Goal: Task Accomplishment & Management: Use online tool/utility

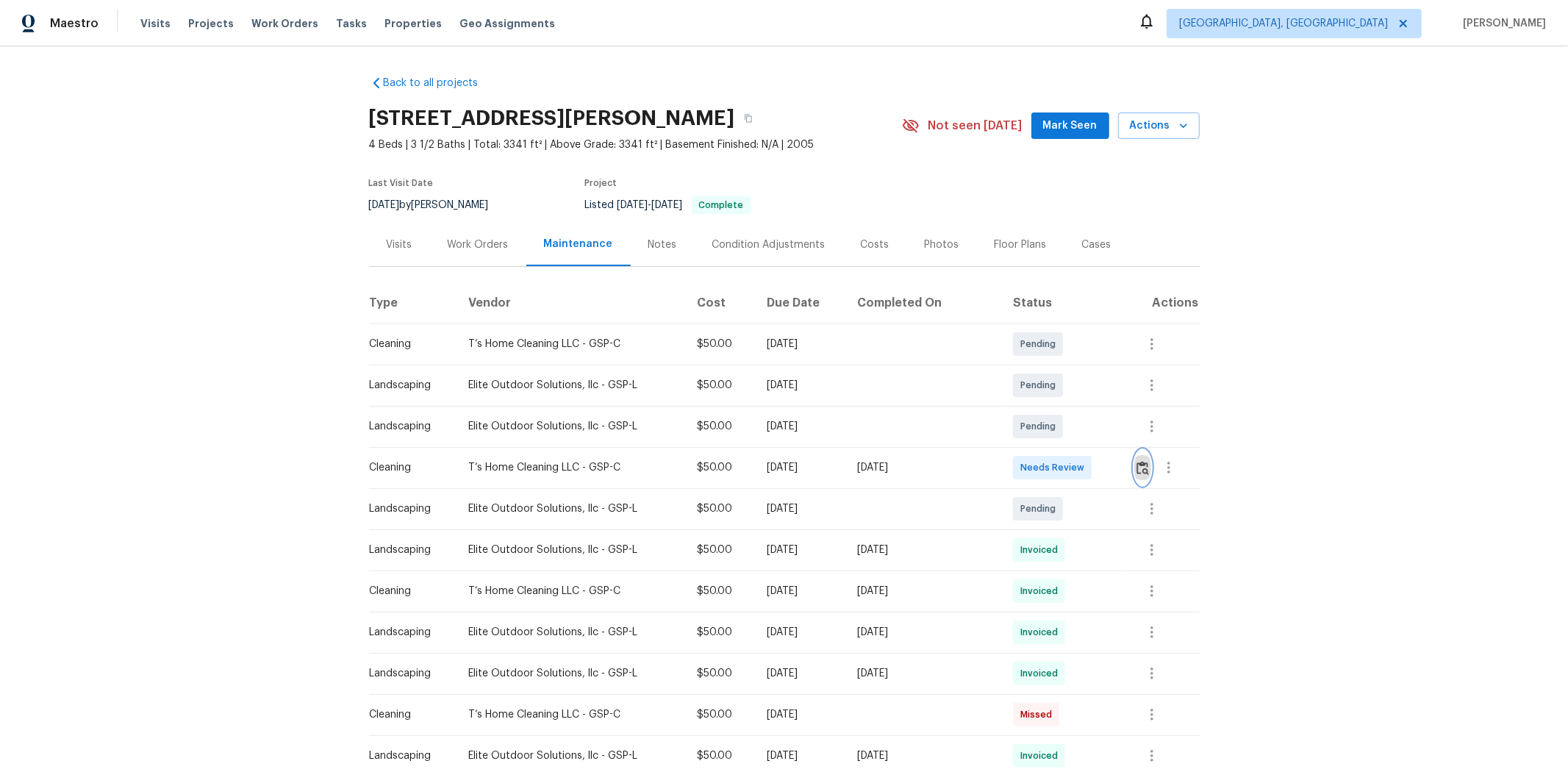
click at [1114, 471] on img "button" at bounding box center [1143, 468] width 12 height 14
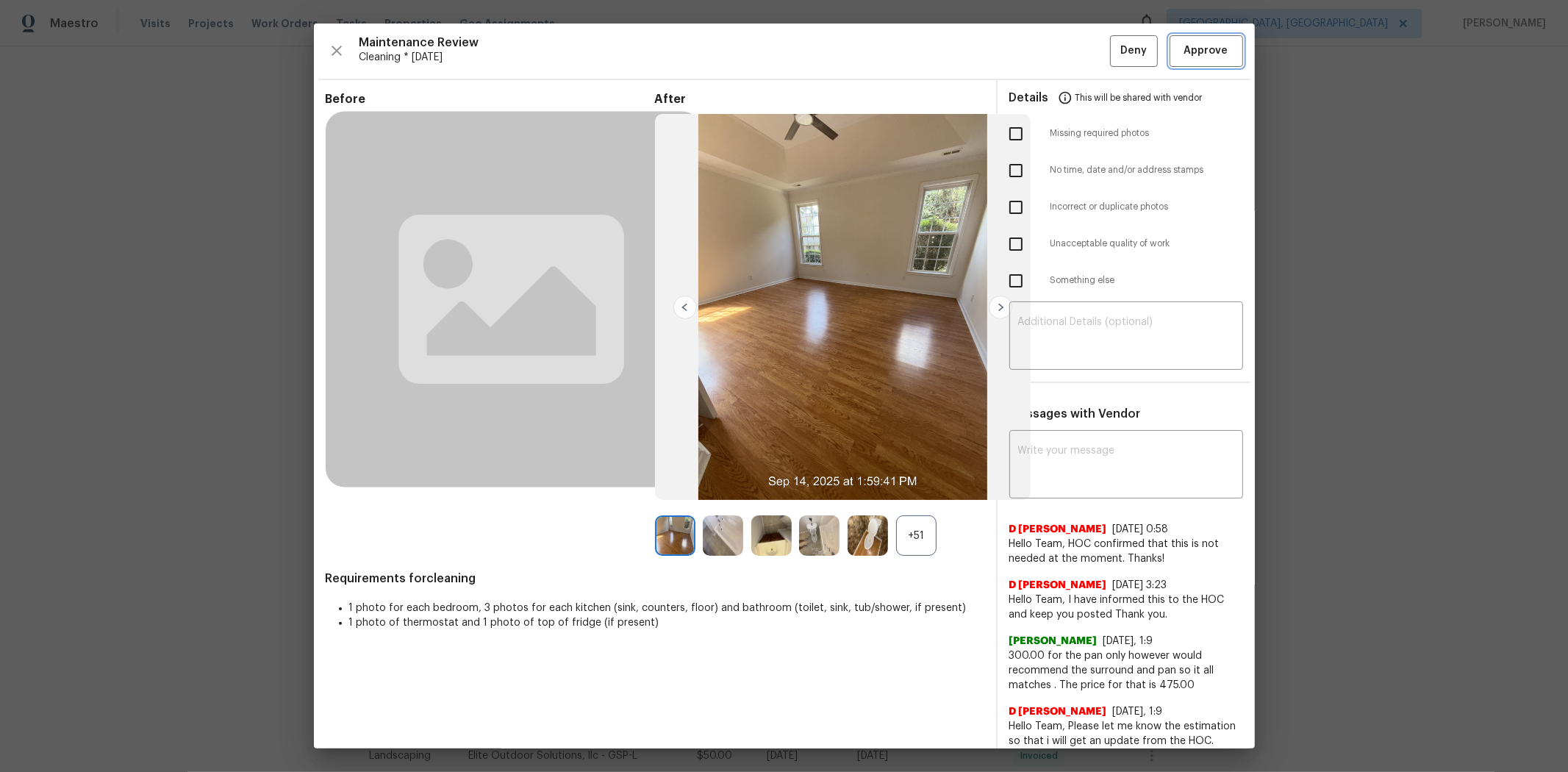
click at [1114, 60] on button "Approve" at bounding box center [1206, 51] width 73 height 32
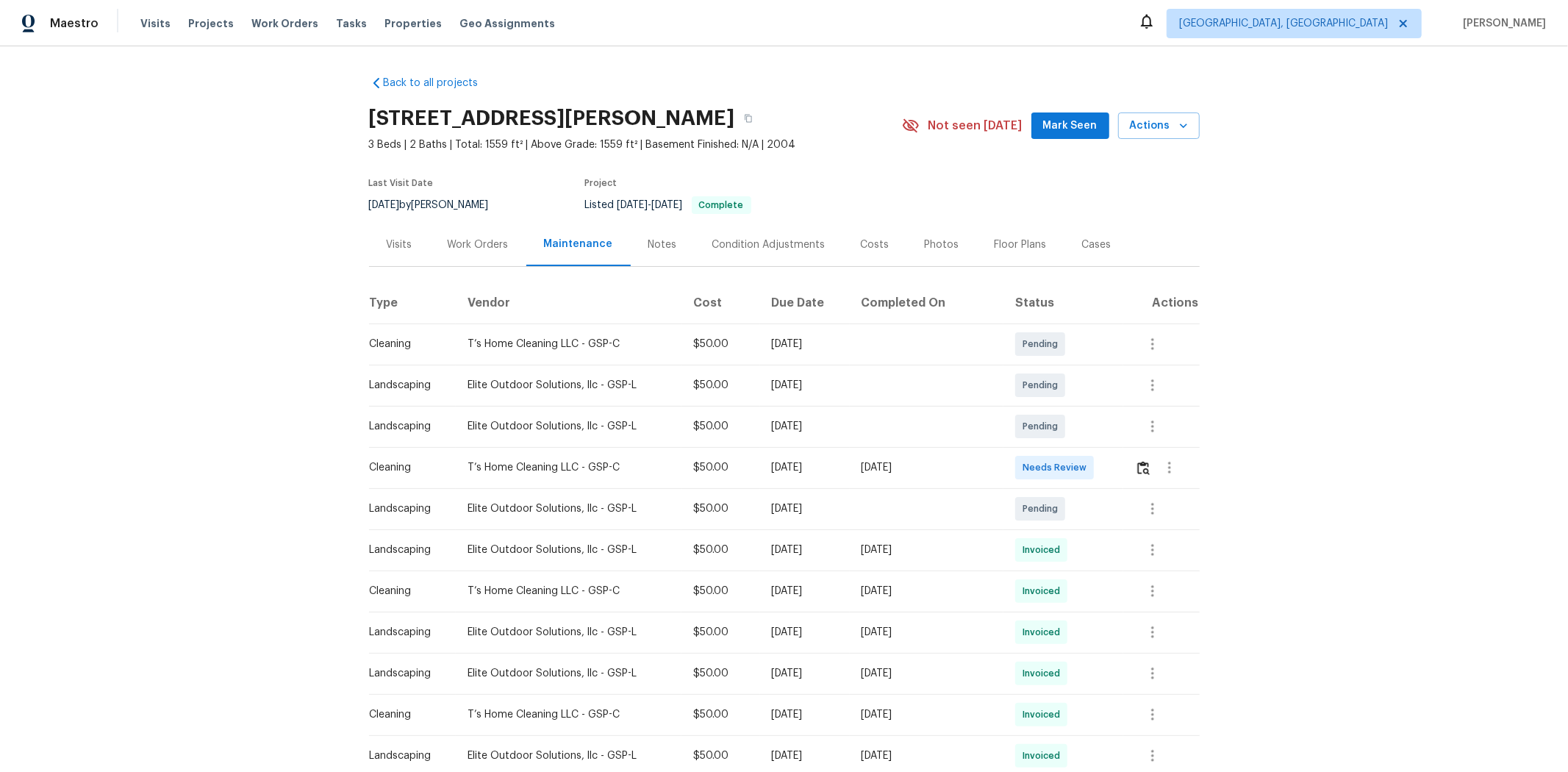
click at [843, 473] on td at bounding box center [1161, 467] width 76 height 41
click at [843, 478] on div at bounding box center [1167, 468] width 63 height 36
click at [843, 476] on button "button" at bounding box center [1144, 468] width 17 height 36
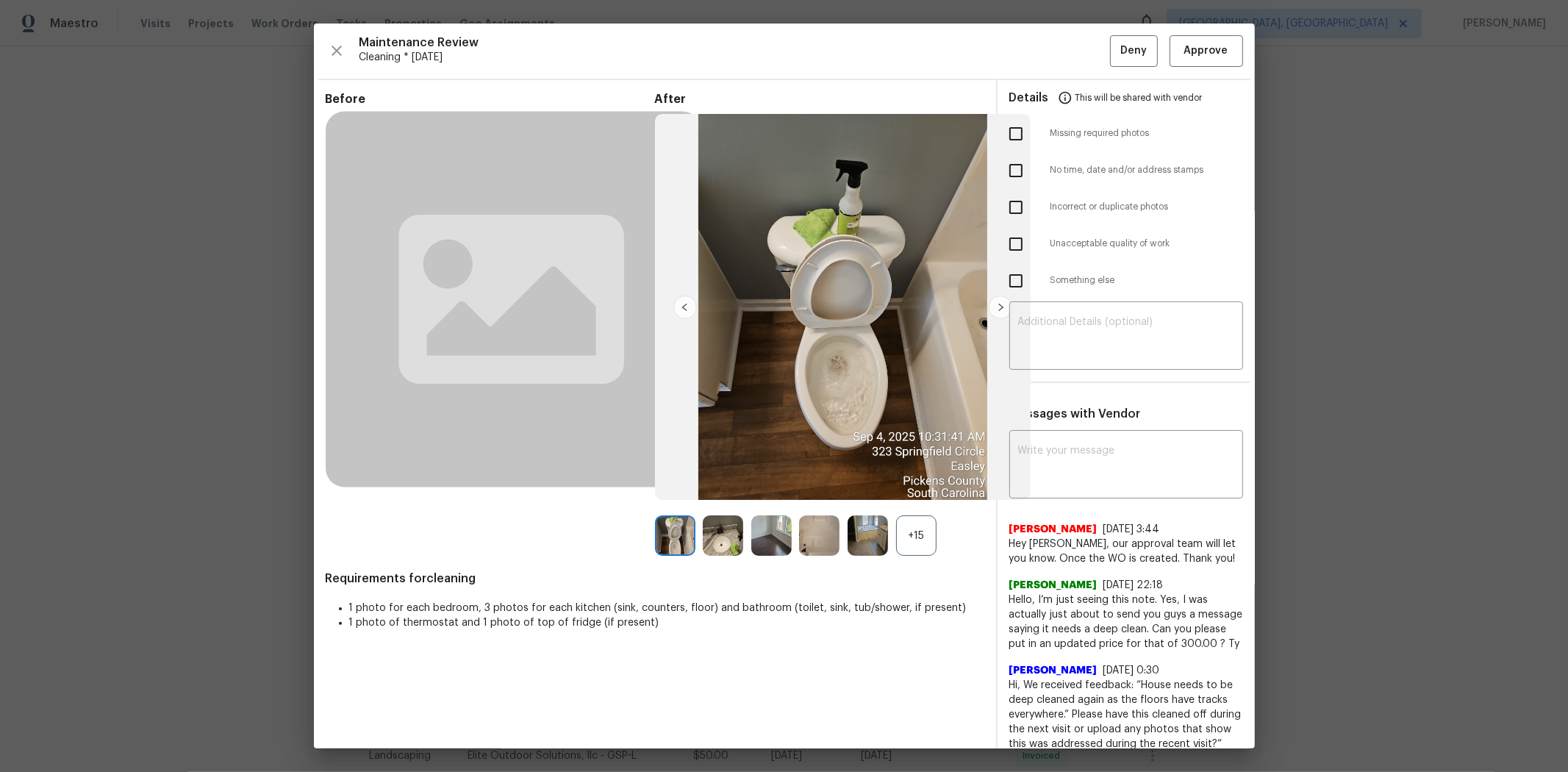
click at [843, 291] on input "checkbox" at bounding box center [1016, 281] width 31 height 31
checkbox input "true"
click at [843, 243] on input "checkbox" at bounding box center [1016, 244] width 31 height 31
checkbox input "true"
click at [843, 283] on input "checkbox" at bounding box center [1016, 281] width 31 height 31
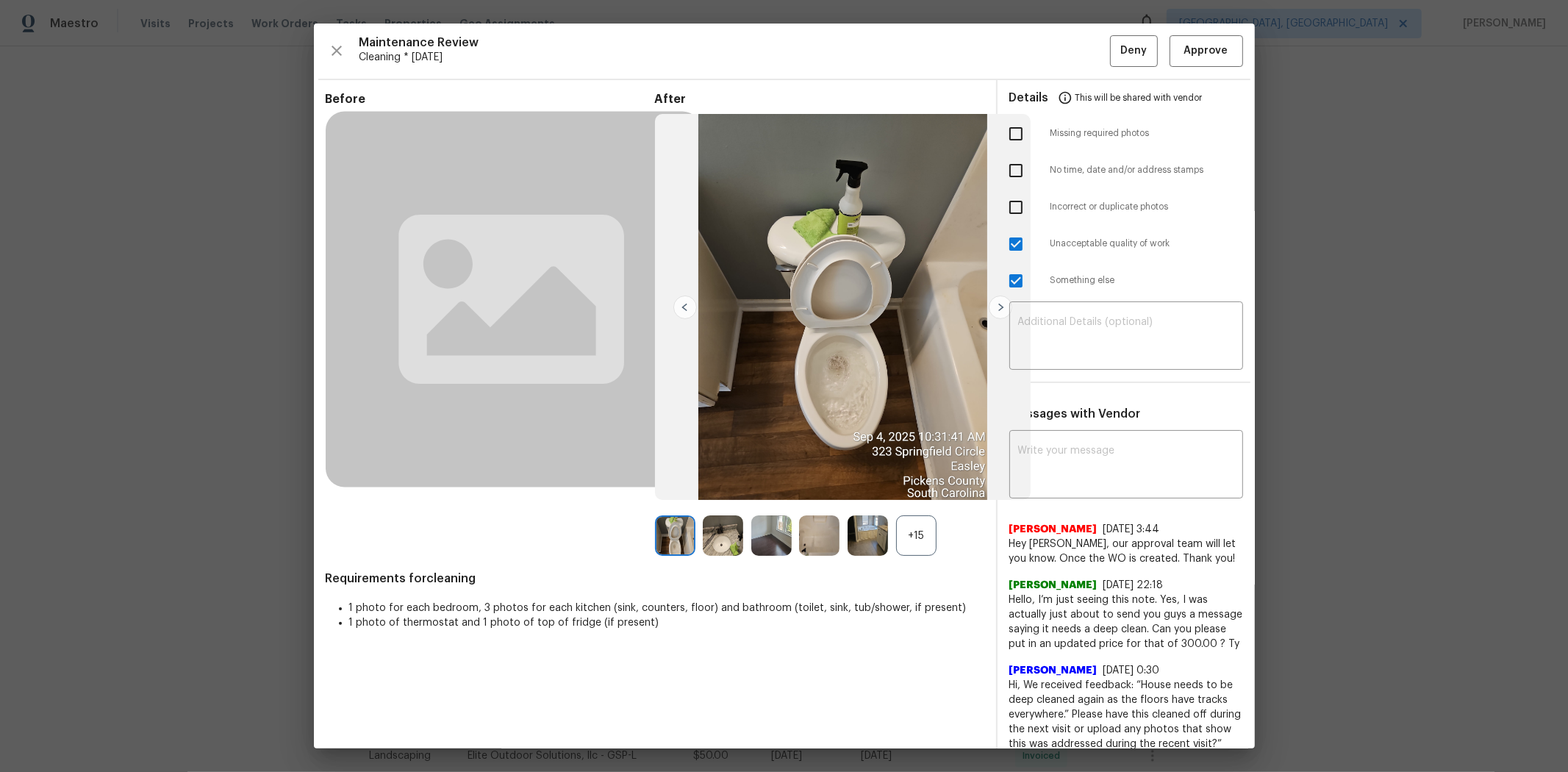
checkbox input "false"
click at [843, 133] on input "checkbox" at bounding box center [1016, 134] width 31 height 31
checkbox input "true"
click at [843, 237] on input "checkbox" at bounding box center [1016, 244] width 31 height 31
checkbox input "false"
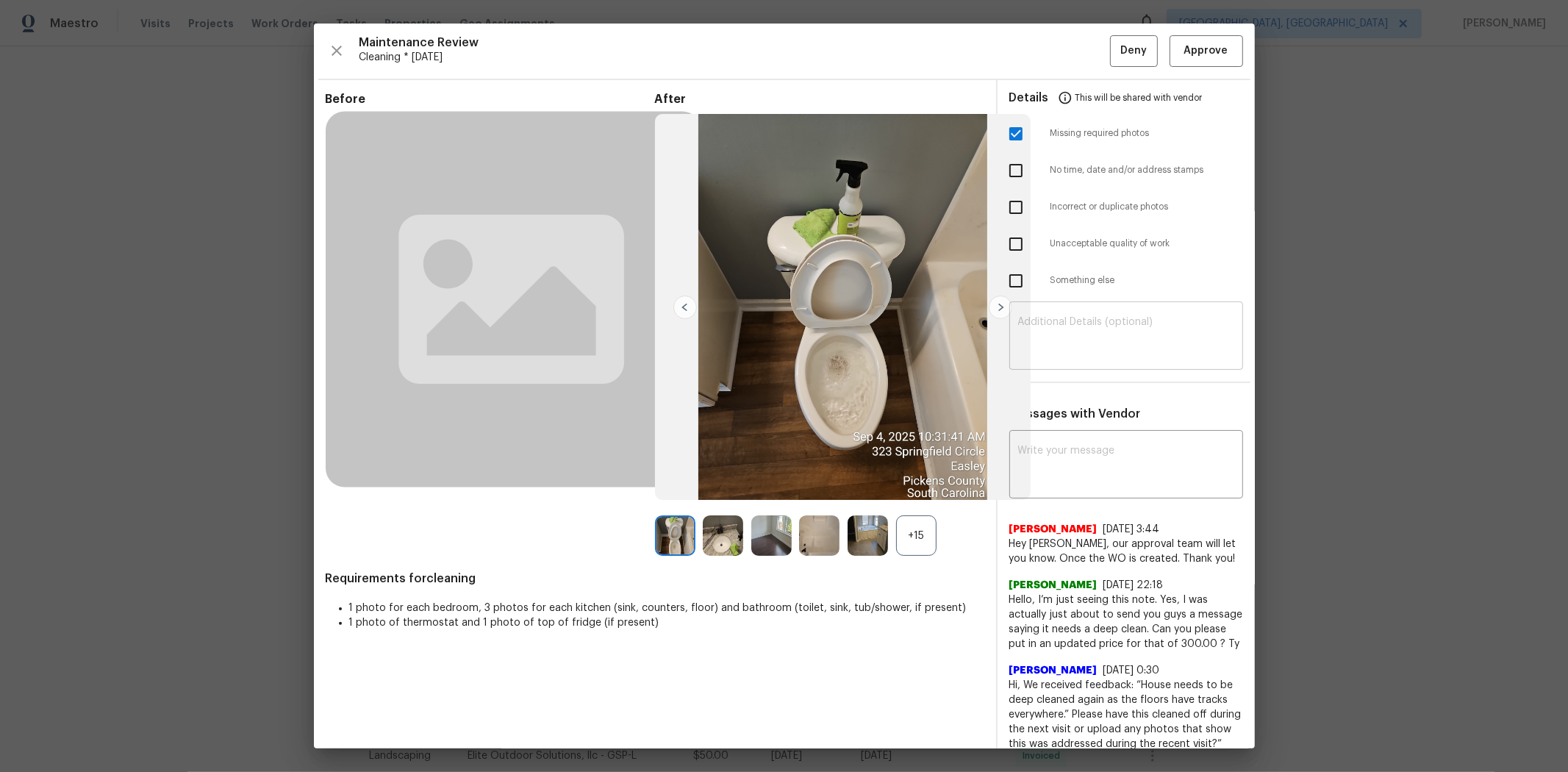
click at [843, 344] on textarea at bounding box center [1127, 337] width 216 height 41
paste textarea "Maintenance Audit Team: Hello! Unfortunately, this cleaning visit completed on …"
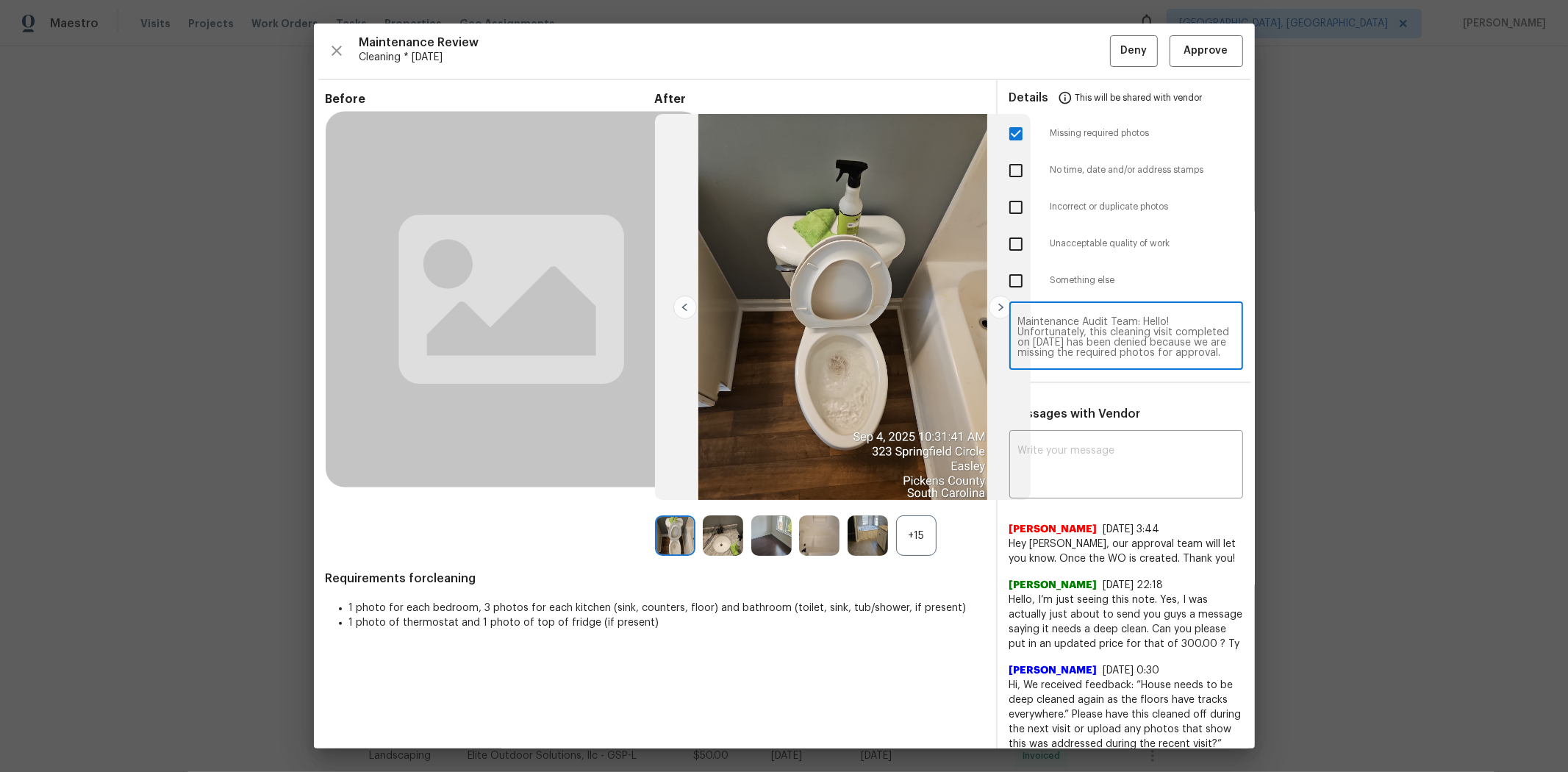
click at [843, 338] on textarea "Maintenance Audit Team: Hello! Unfortunately, this cleaning visit completed on …" at bounding box center [1127, 337] width 216 height 41
type textarea "Maintenance Audit Team: Hello! Unfortunately, this cleaning visit completed on …"
click at [843, 459] on textarea at bounding box center [1127, 466] width 216 height 41
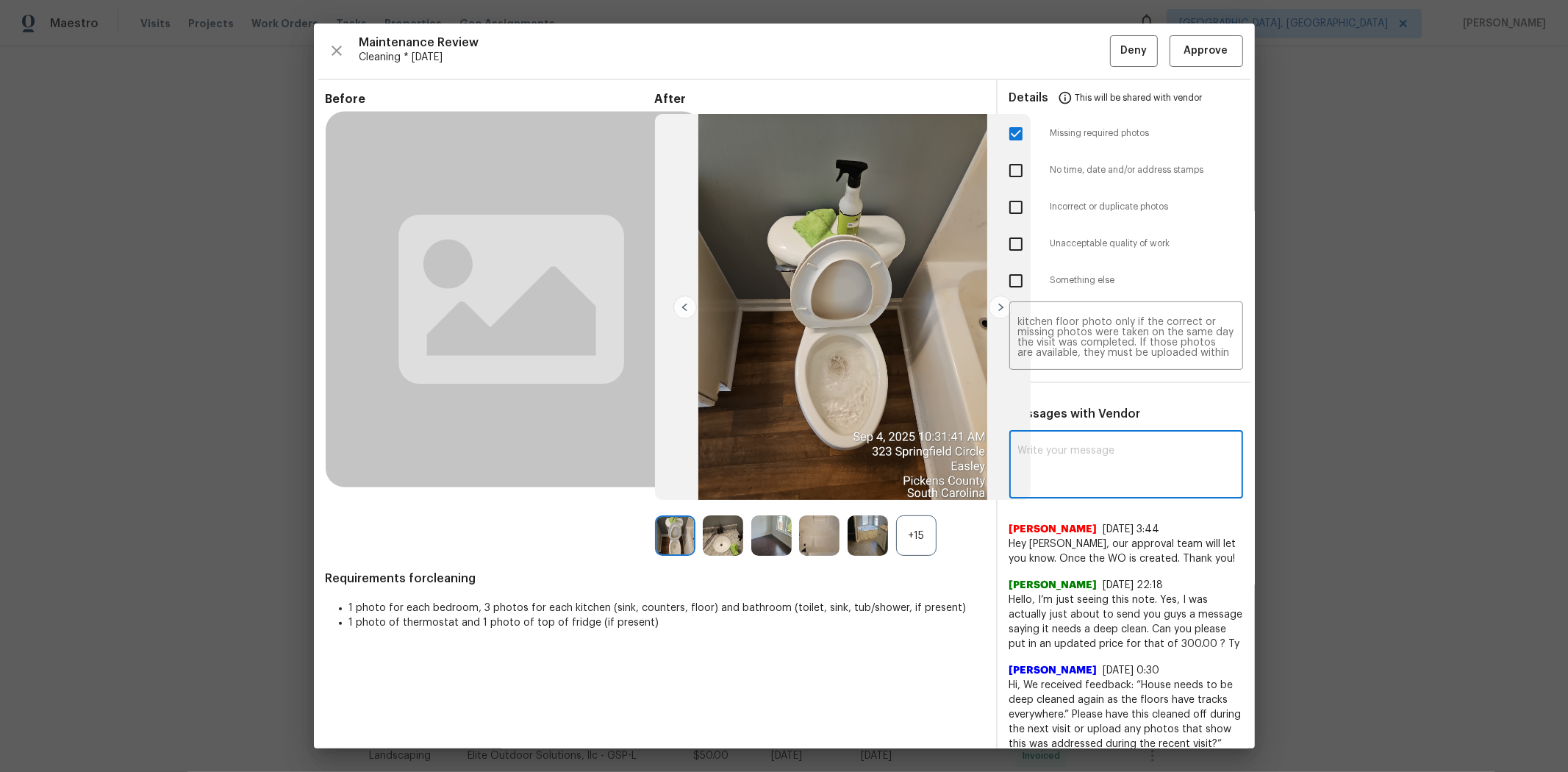
paste textarea "Maintenance Audit Team: Hello! Unfortunately, this cleaning visit completed on …"
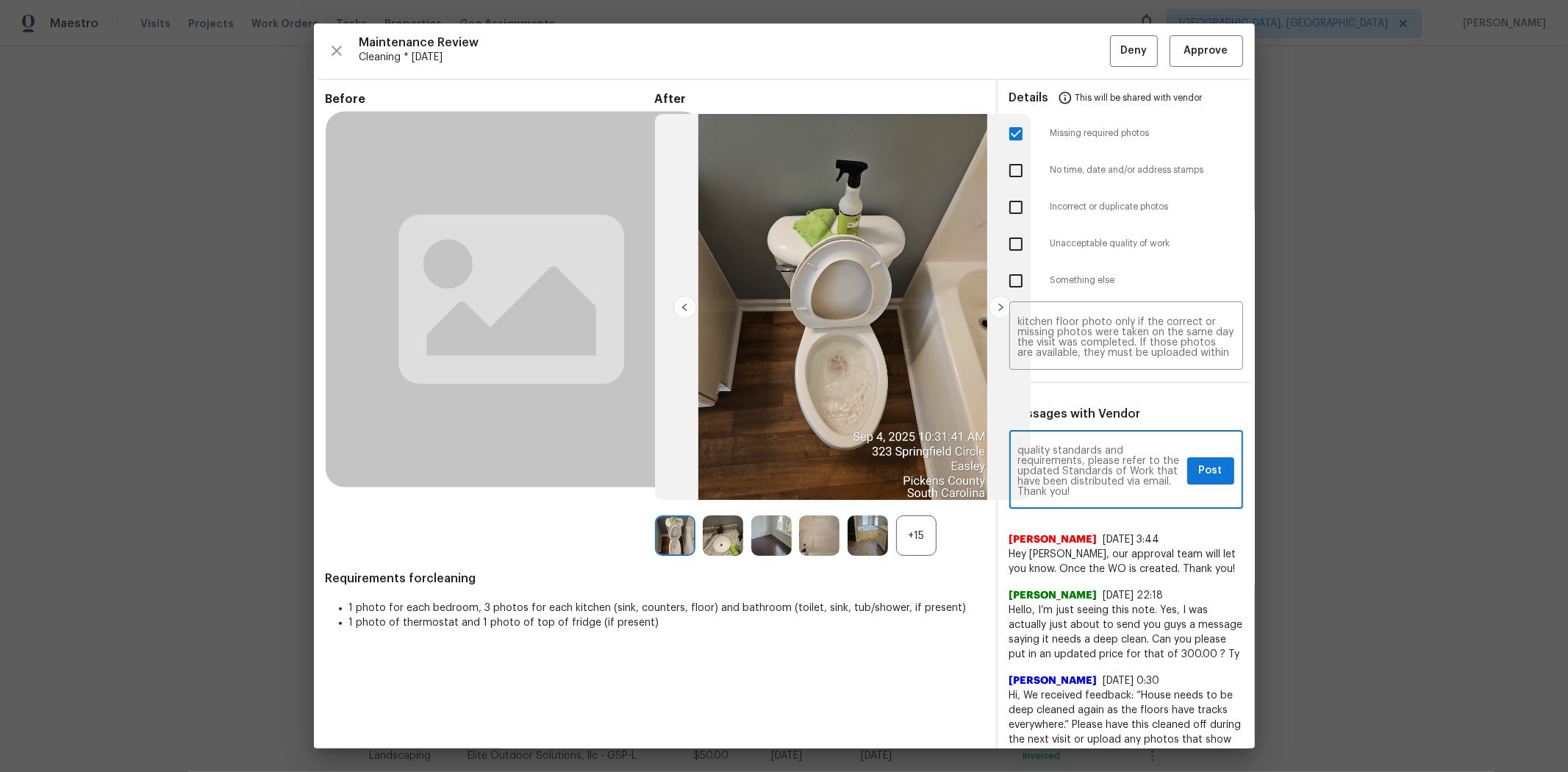
type textarea "Maintenance Audit Team: Hello! Unfortunately, this cleaning visit completed on …"
click at [843, 470] on span "Post" at bounding box center [1211, 471] width 23 height 19
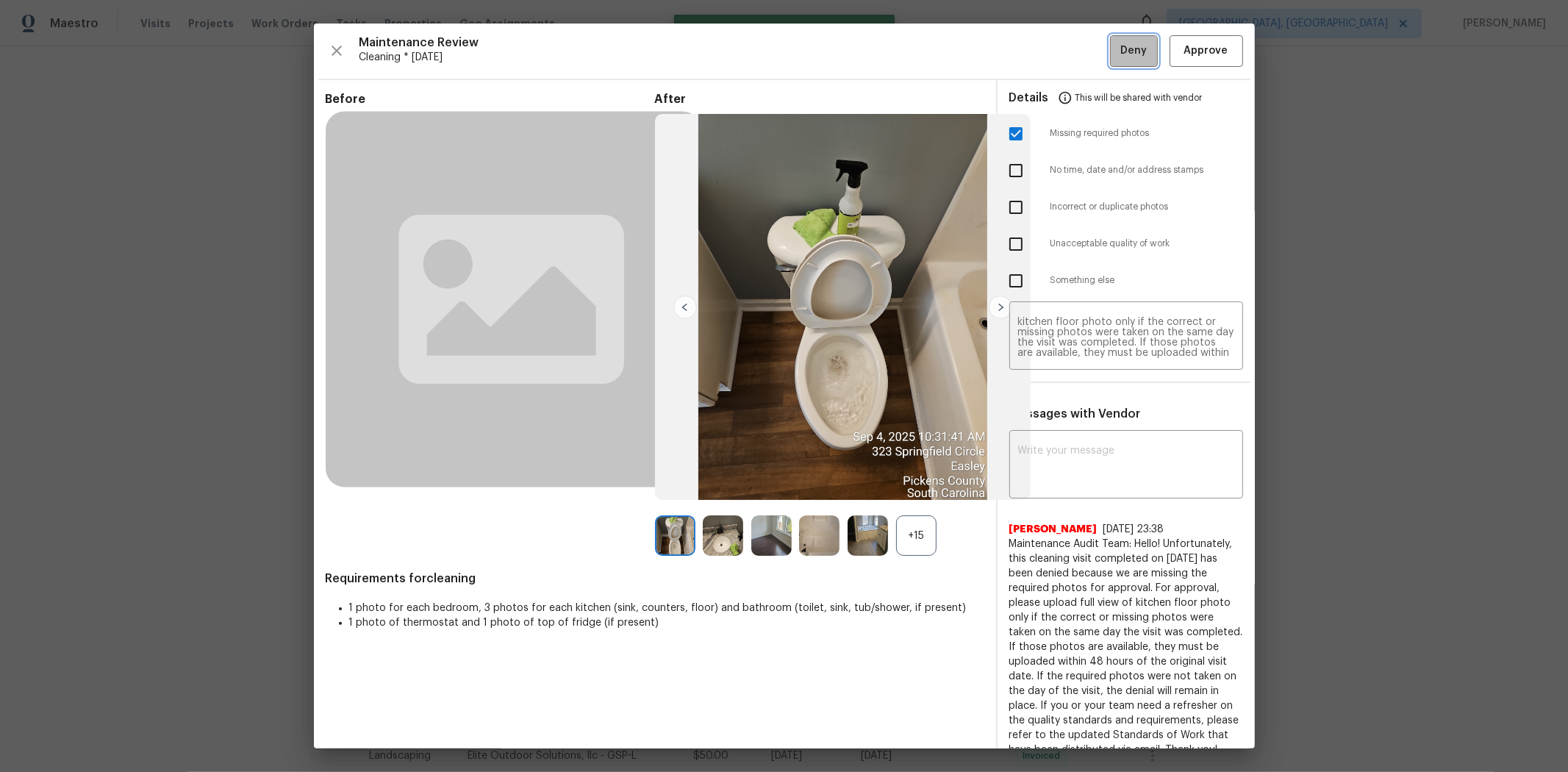
click at [843, 50] on span "Deny" at bounding box center [1133, 51] width 26 height 19
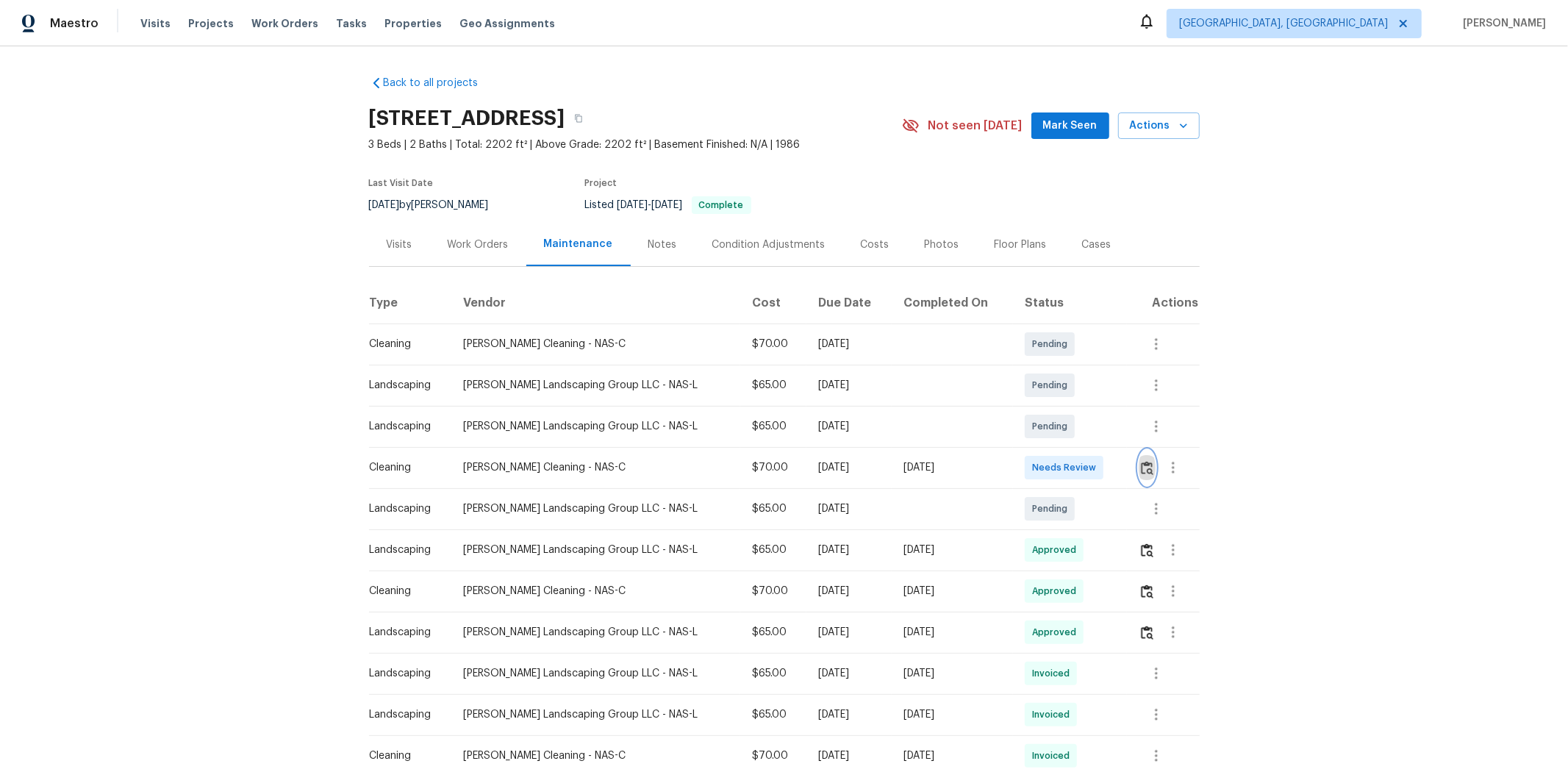
click at [1114, 470] on img "button" at bounding box center [1147, 468] width 12 height 14
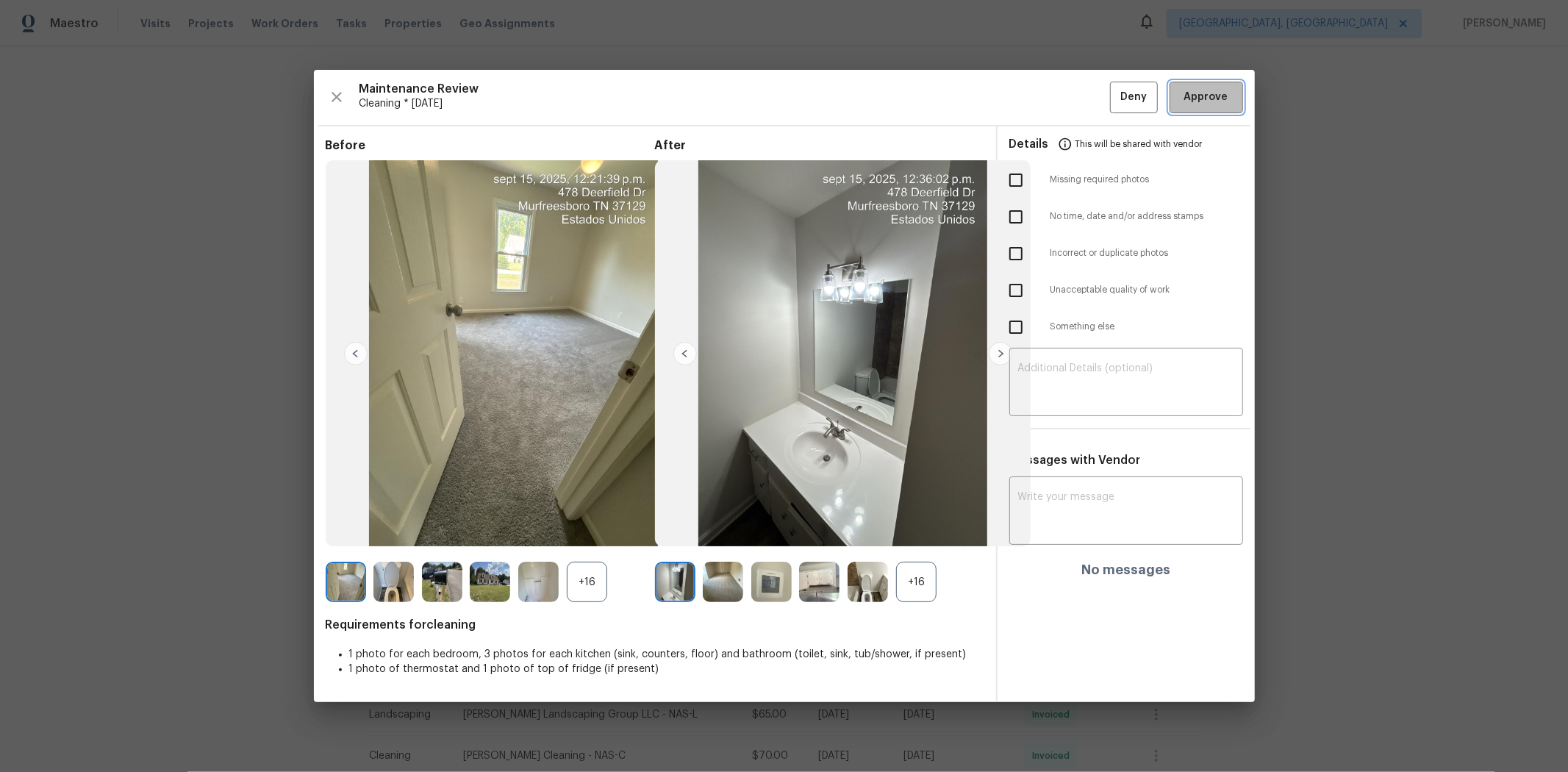
click at [1114, 100] on span "Approve" at bounding box center [1206, 97] width 44 height 19
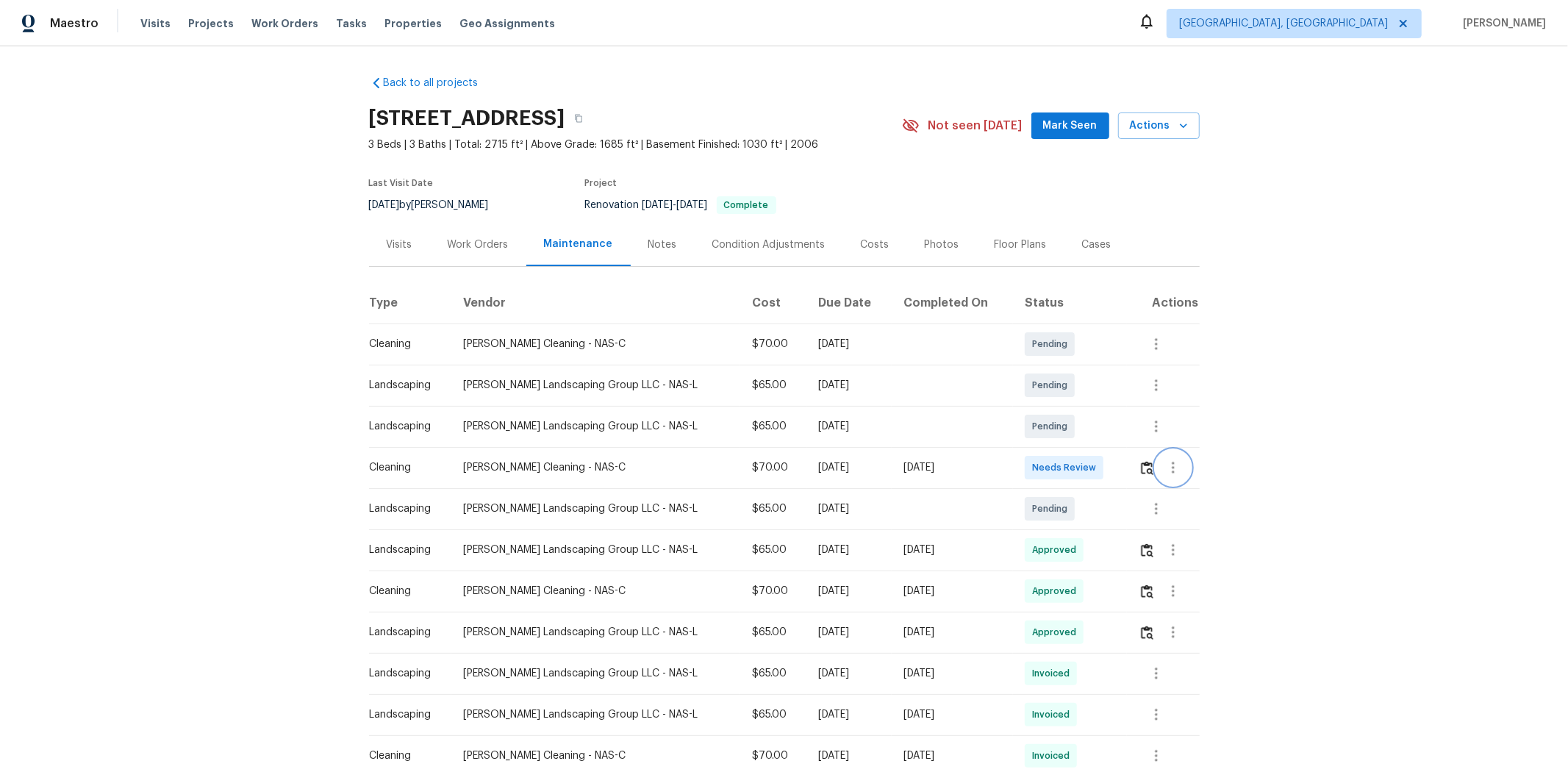
click at [843, 470] on button "button" at bounding box center [1174, 468] width 36 height 36
click at [843, 473] on div at bounding box center [784, 386] width 1568 height 772
click at [843, 470] on img "button" at bounding box center [1147, 468] width 12 height 14
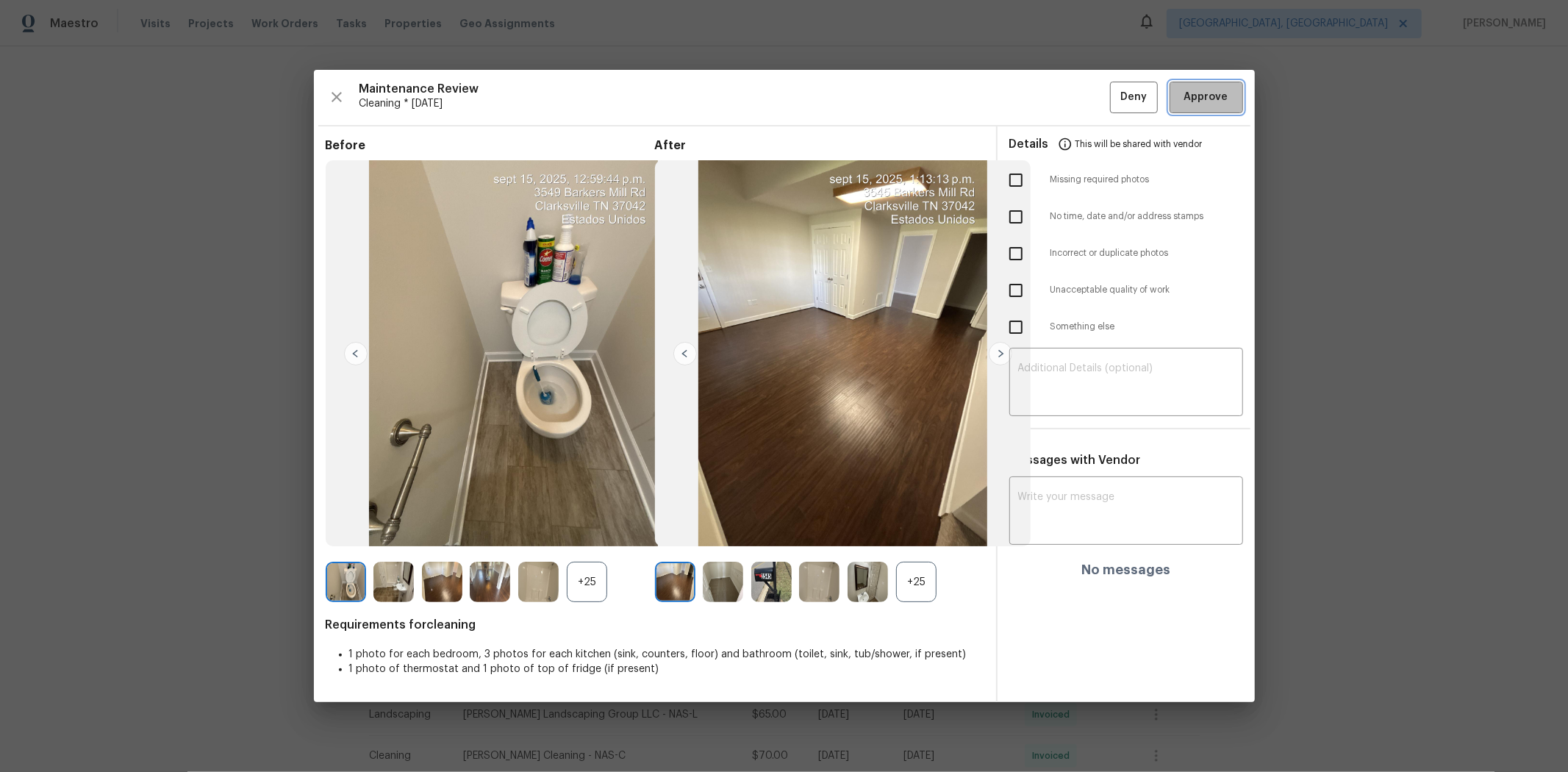
click at [843, 101] on span "Approve" at bounding box center [1206, 97] width 44 height 19
